Goal: Information Seeking & Learning: Learn about a topic

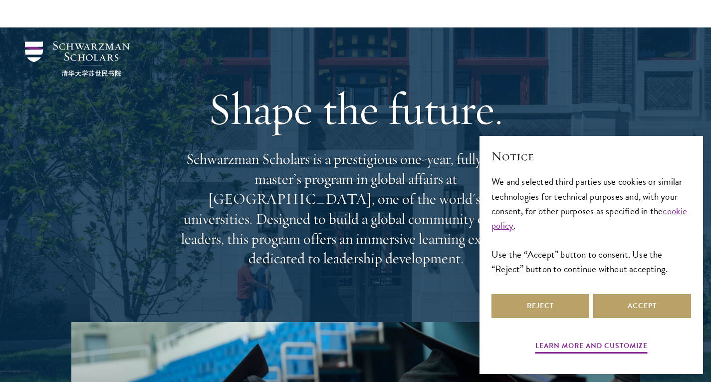
scroll to position [91, 0]
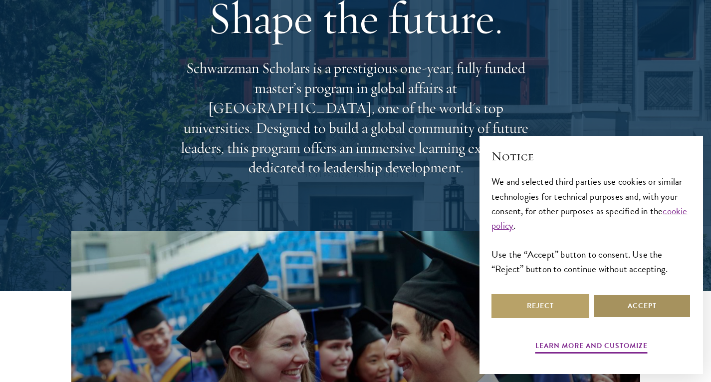
click at [616, 315] on button "Accept" at bounding box center [642, 306] width 98 height 24
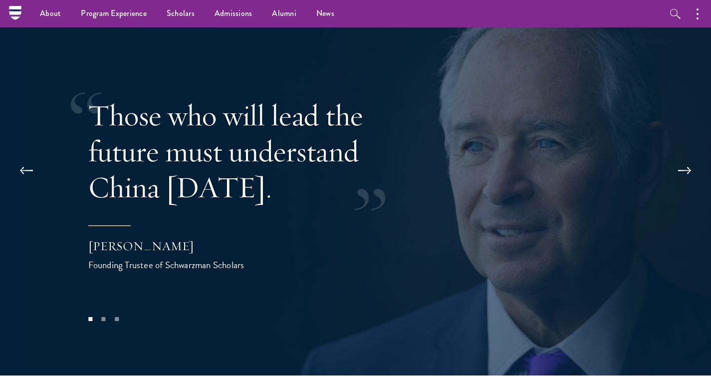
scroll to position [1963, 0]
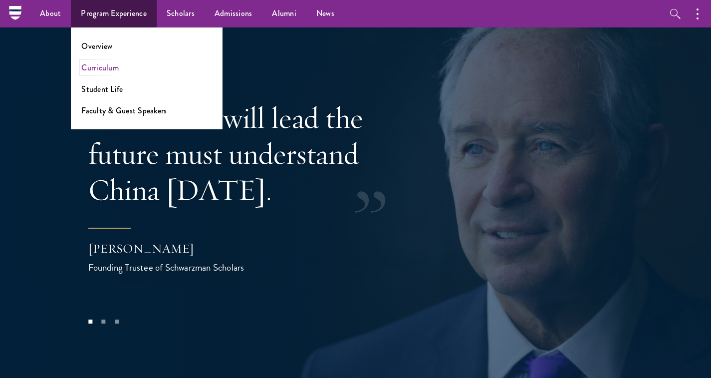
click at [109, 64] on link "Curriculum" at bounding box center [99, 67] width 37 height 11
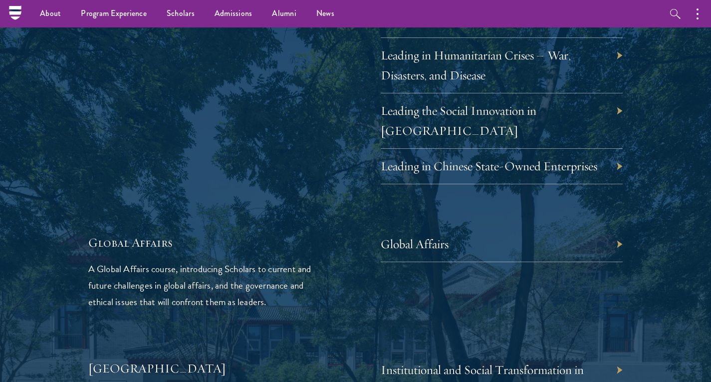
scroll to position [2158, 0]
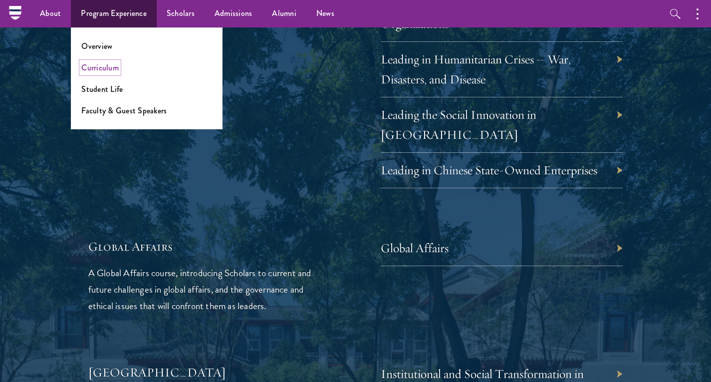
click at [105, 66] on link "Curriculum" at bounding box center [99, 67] width 37 height 11
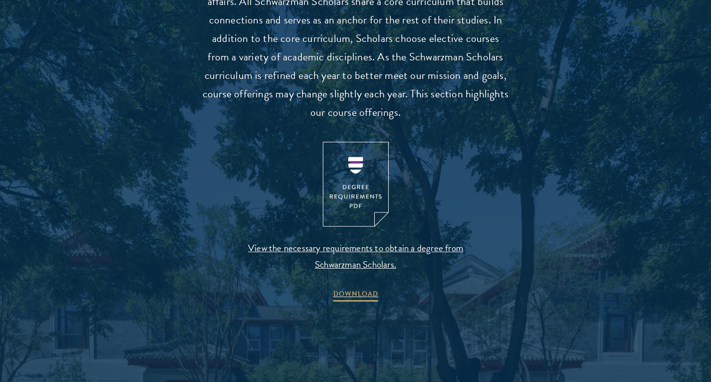
scroll to position [973, 0]
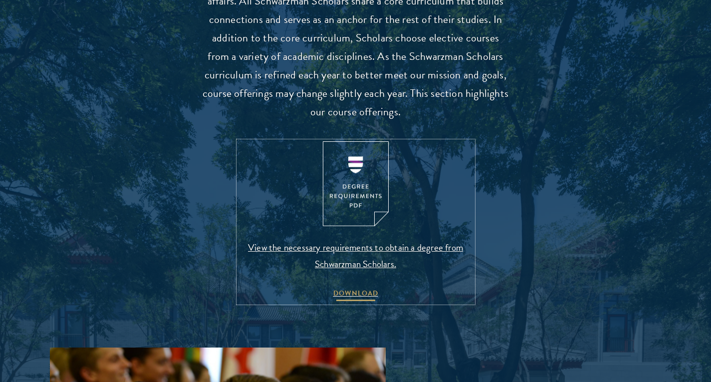
click at [364, 290] on span "DOWNLOAD" at bounding box center [355, 294] width 45 height 15
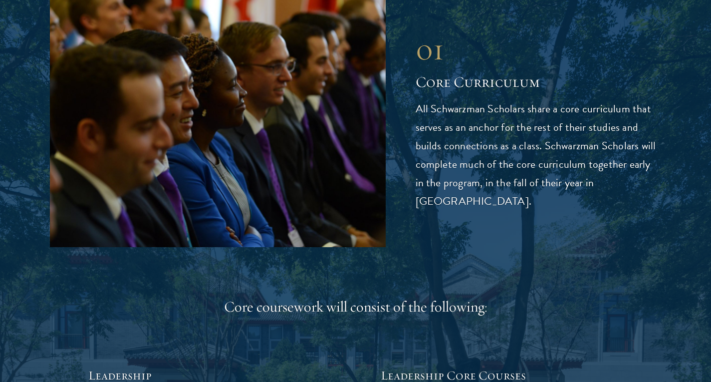
scroll to position [1325, 0]
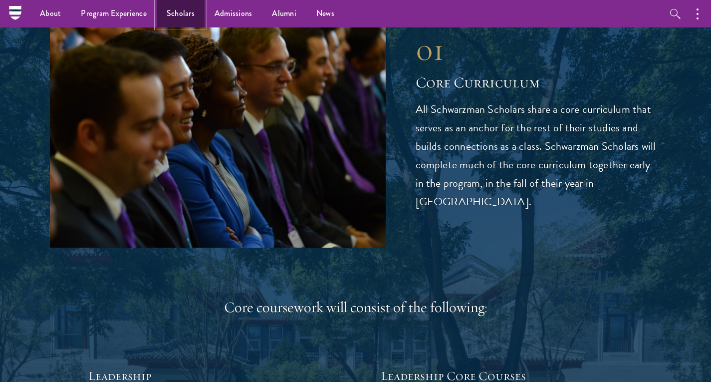
click at [194, 11] on link "Scholars" at bounding box center [181, 13] width 48 height 27
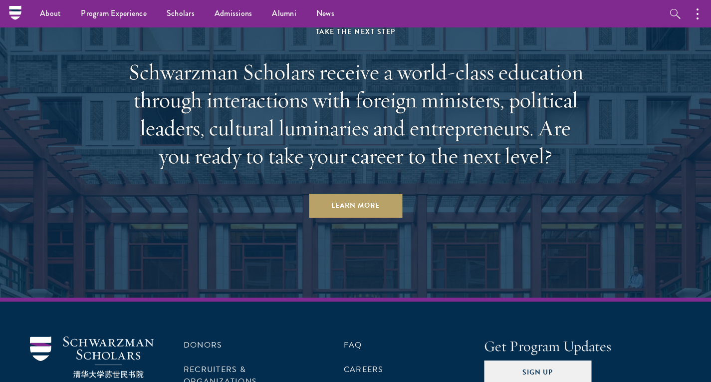
scroll to position [2976, 0]
